Goal: Navigation & Orientation: Find specific page/section

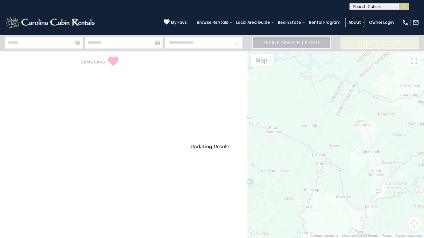
click at [355, 22] on link "About" at bounding box center [354, 22] width 19 height 9
